Goal: Information Seeking & Learning: Check status

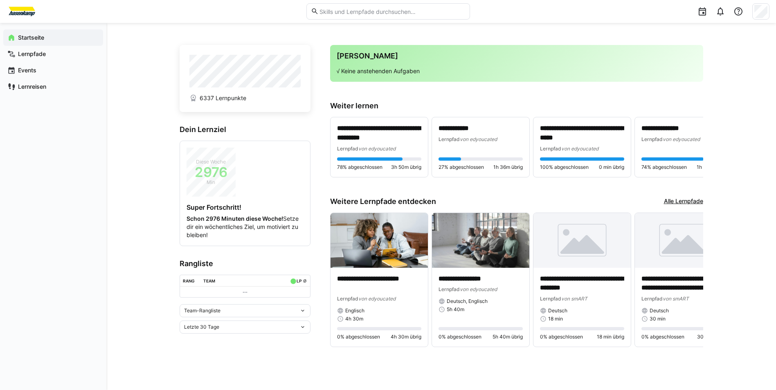
click at [289, 325] on div "Letzte 30 Tage" at bounding box center [241, 327] width 115 height 6
click at [274, 309] on div "Gesamt" at bounding box center [244, 310] width 121 height 7
click at [276, 350] on div "Team-Rangliste" at bounding box center [241, 348] width 115 height 6
click at [259, 376] on div "Individuelle Rangliste" at bounding box center [244, 377] width 121 height 7
click at [526, 43] on div "**********" at bounding box center [440, 210] width 523 height 335
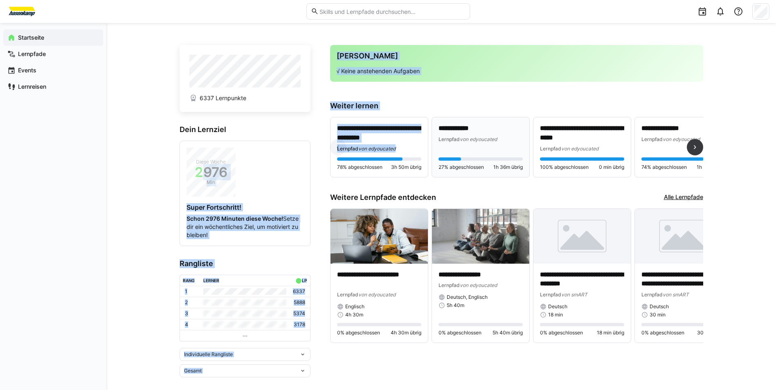
drag, startPoint x: 206, startPoint y: 177, endPoint x: 436, endPoint y: 150, distance: 231.8
click at [436, 150] on app-home-component "**********" at bounding box center [440, 211] width 523 height 332
drag, startPoint x: 436, startPoint y: 150, endPoint x: 543, endPoint y: 60, distance: 140.7
click at [543, 60] on h3 "[PERSON_NAME]" at bounding box center [516, 56] width 360 height 9
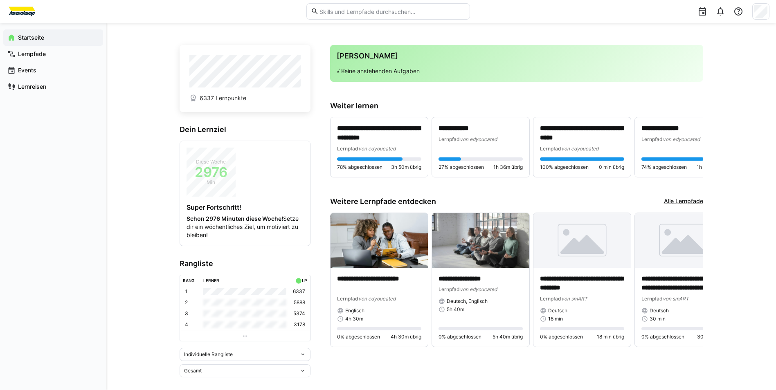
click at [578, 68] on p "√ Keine anstehenden Aufgaben" at bounding box center [516, 71] width 360 height 8
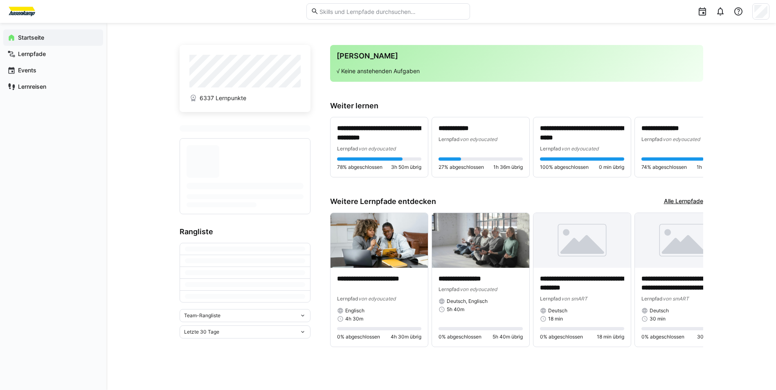
click at [241, 313] on div "Team-Rangliste" at bounding box center [241, 316] width 115 height 6
click at [254, 332] on div "Team-Rangliste" at bounding box center [244, 333] width 121 height 7
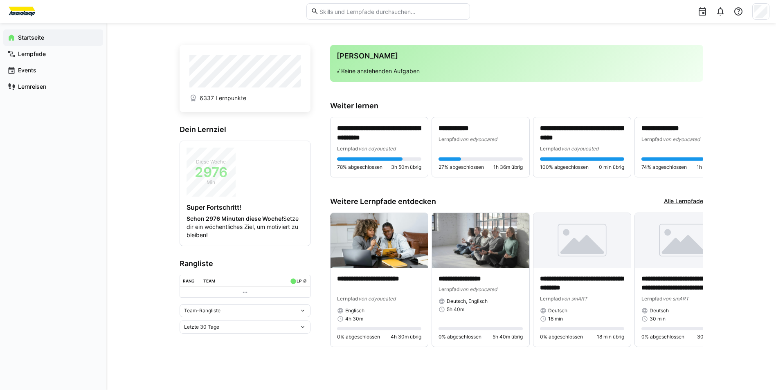
click at [271, 279] on th "Team" at bounding box center [242, 280] width 85 height 11
click at [269, 309] on div "Team-Rangliste" at bounding box center [241, 311] width 115 height 6
click at [236, 347] on span "Individuelle Rangliste" at bounding box center [244, 340] width 131 height 13
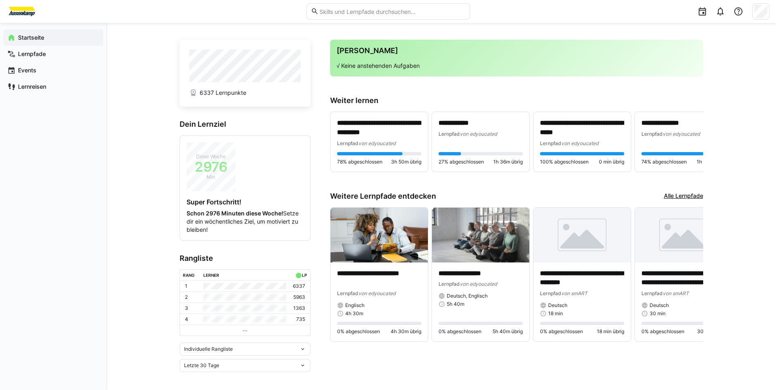
scroll to position [7, 0]
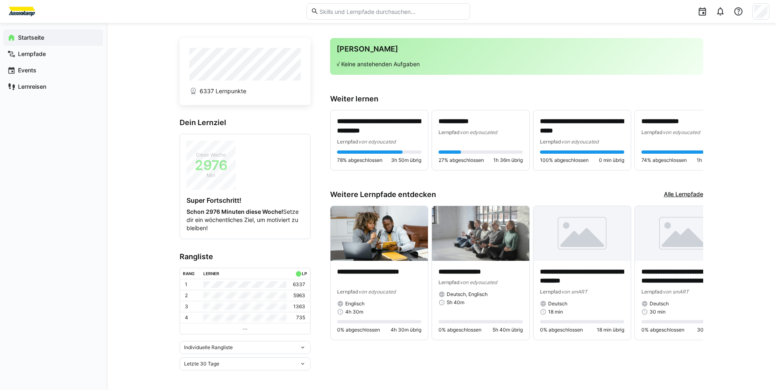
click at [256, 367] on div "Letzte 30 Tage" at bounding box center [244, 363] width 131 height 13
click at [250, 350] on span "Gesamt" at bounding box center [244, 346] width 131 height 13
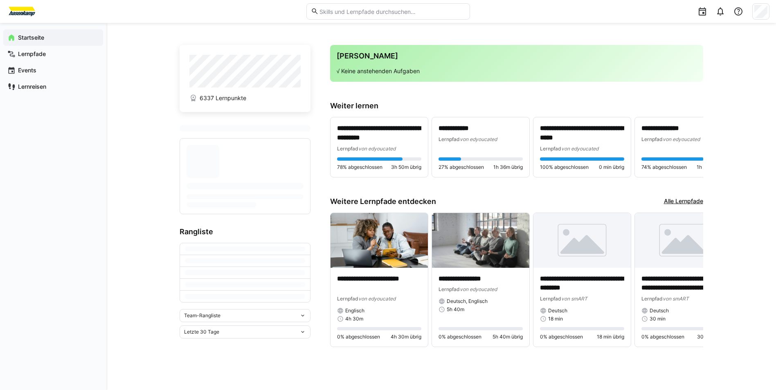
click at [276, 318] on div "Team-Rangliste" at bounding box center [241, 316] width 115 height 6
click at [271, 347] on div "Individuelle Rangliste" at bounding box center [244, 346] width 121 height 7
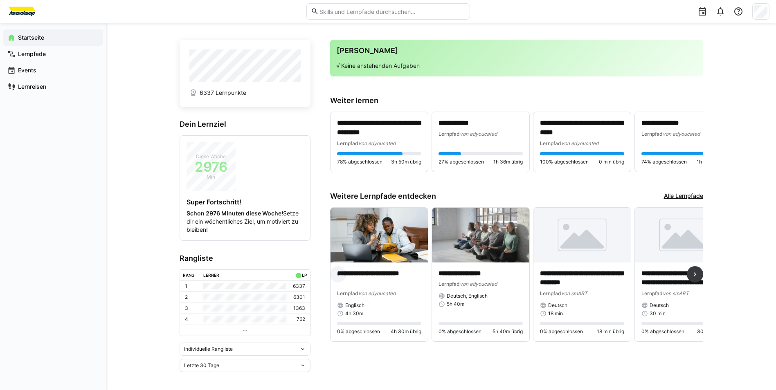
scroll to position [7, 0]
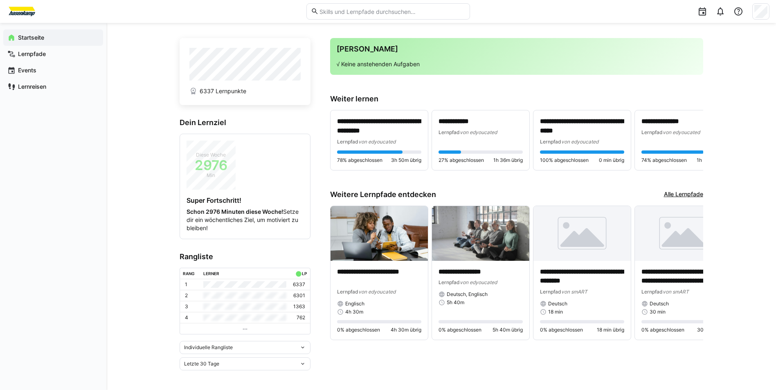
click at [275, 362] on div "Letzte 30 Tage" at bounding box center [241, 364] width 115 height 6
click at [278, 348] on div "Gesamt" at bounding box center [244, 346] width 121 height 7
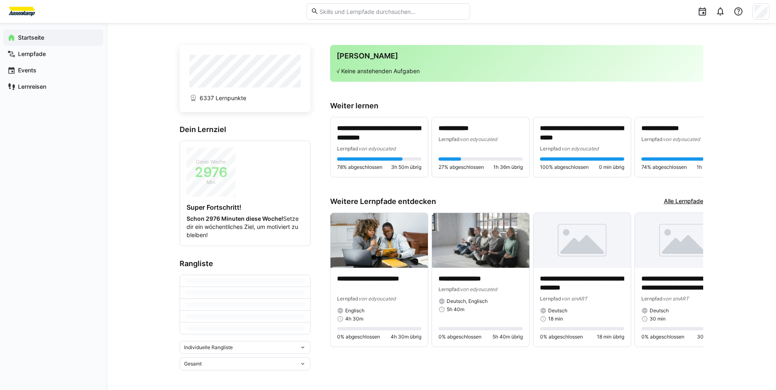
scroll to position [0, 0]
drag, startPoint x: 312, startPoint y: 300, endPoint x: 281, endPoint y: 302, distance: 30.7
click at [281, 302] on app-home-component "**********" at bounding box center [440, 211] width 523 height 332
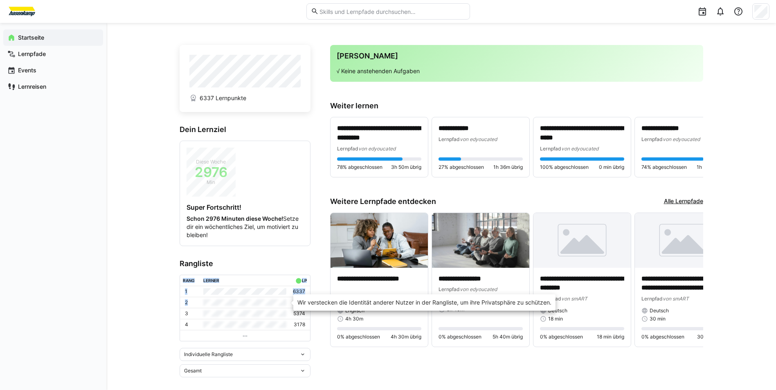
click at [340, 151] on div "**********" at bounding box center [516, 152] width 373 height 71
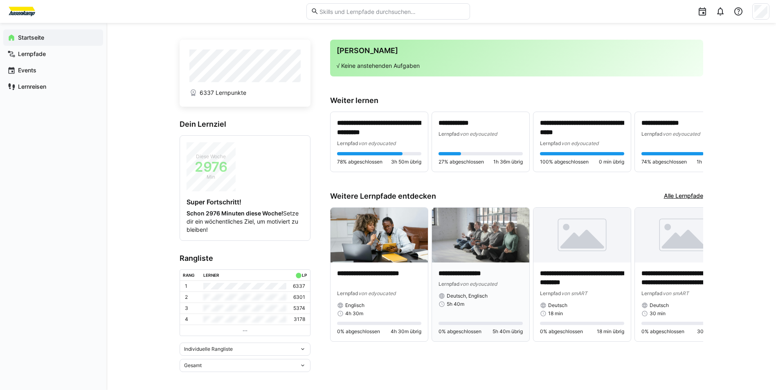
scroll to position [7, 0]
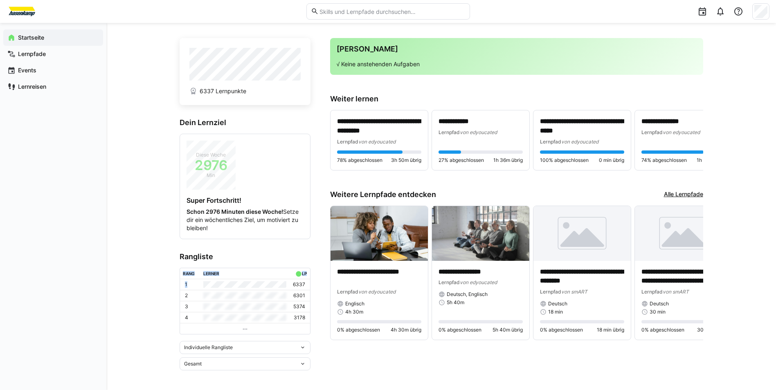
drag, startPoint x: 288, startPoint y: 282, endPoint x: 313, endPoint y: 314, distance: 40.8
click at [313, 314] on app-home-component "**********" at bounding box center [440, 204] width 523 height 332
drag, startPoint x: 313, startPoint y: 314, endPoint x: 299, endPoint y: 243, distance: 72.0
click at [299, 243] on app-home-left "6337 Lernpunkte Dein Lernziel Diese Woche 2976 Min Super Fortschritt! Schon 297…" at bounding box center [244, 204] width 131 height 332
drag, startPoint x: 161, startPoint y: 185, endPoint x: 289, endPoint y: 238, distance: 138.4
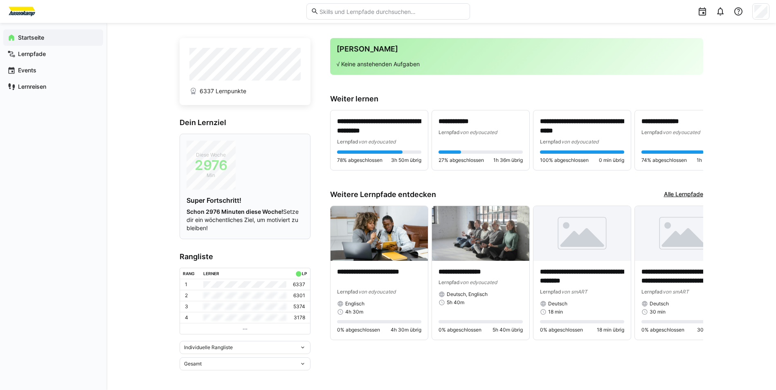
click at [289, 238] on div "**********" at bounding box center [440, 203] width 669 height 374
click at [154, 186] on div "**********" at bounding box center [440, 203] width 669 height 374
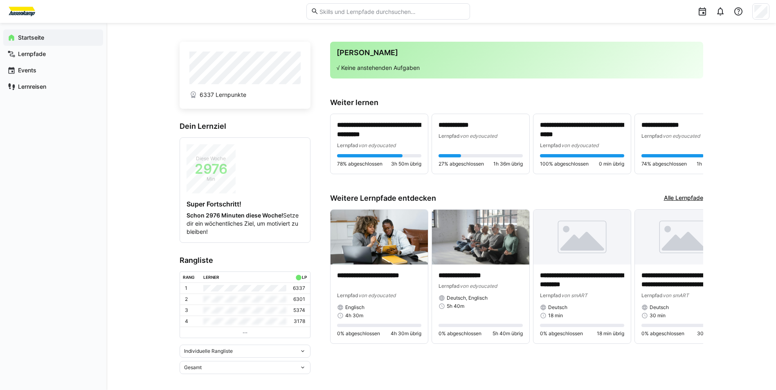
scroll to position [0, 0]
